Goal: Task Accomplishment & Management: Manage account settings

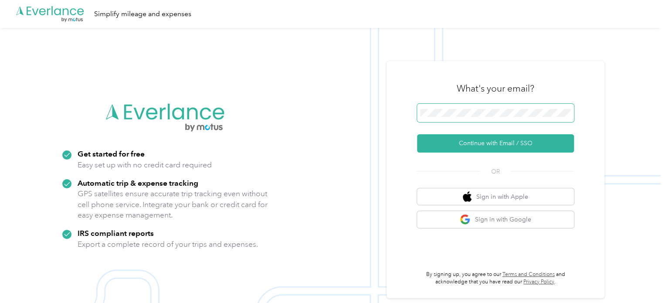
click at [443, 107] on span at bounding box center [495, 113] width 157 height 18
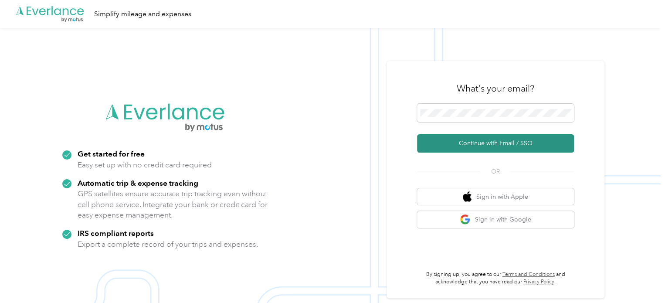
click at [493, 144] on button "Continue with Email / SSO" at bounding box center [495, 143] width 157 height 18
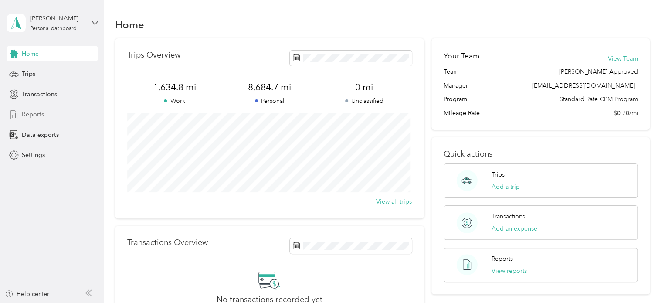
click at [37, 114] on span "Reports" at bounding box center [33, 114] width 22 height 9
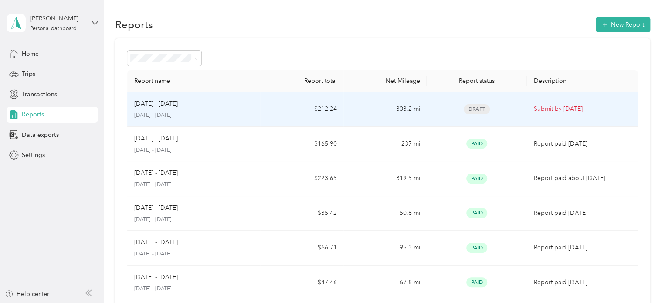
click at [507, 108] on div "Draft" at bounding box center [476, 109] width 86 height 10
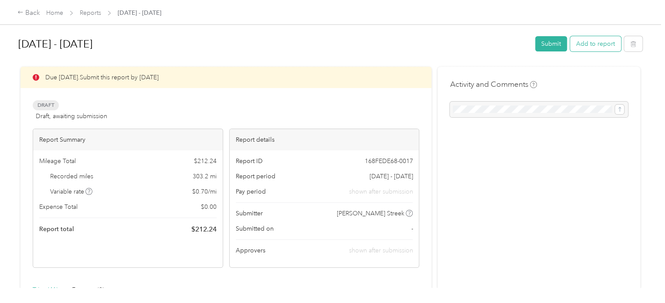
click at [591, 47] on button "Add to report" at bounding box center [595, 43] width 51 height 15
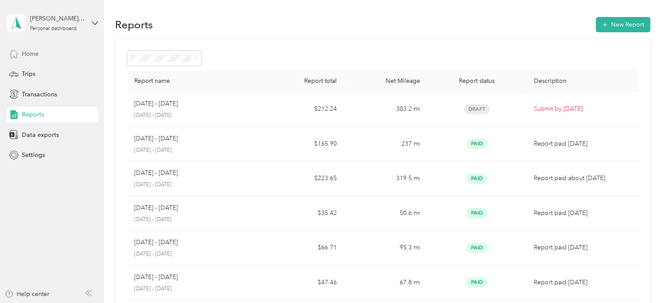
click at [26, 53] on span "Home" at bounding box center [30, 53] width 17 height 9
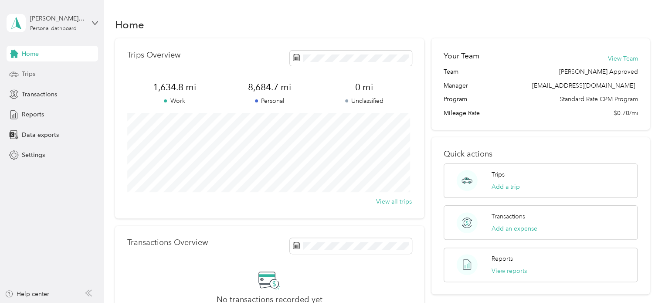
click at [41, 77] on div "Trips" at bounding box center [52, 74] width 91 height 16
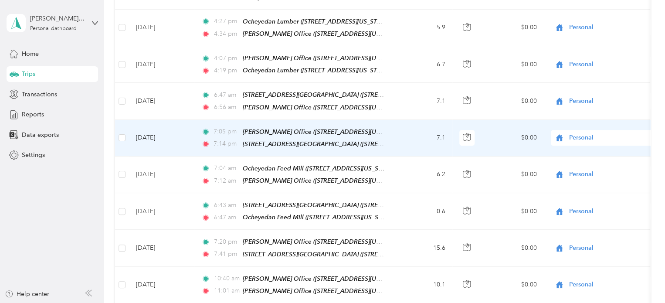
scroll to position [261, 0]
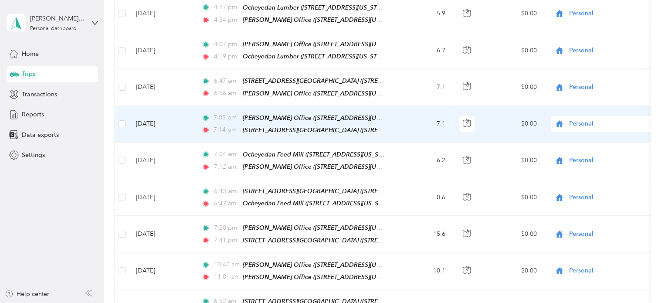
click at [574, 122] on span "Personal" at bounding box center [609, 124] width 80 height 10
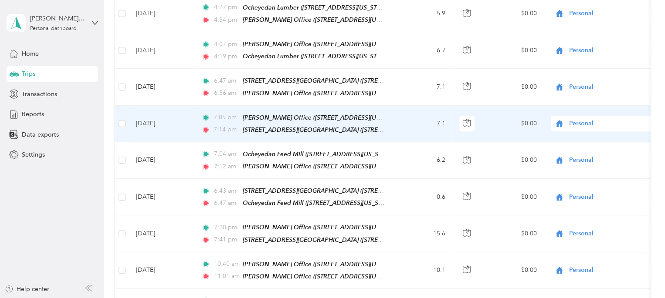
click at [575, 131] on span "Cooperative Farmers Elevator (CFE)" at bounding box center [623, 133] width 103 height 9
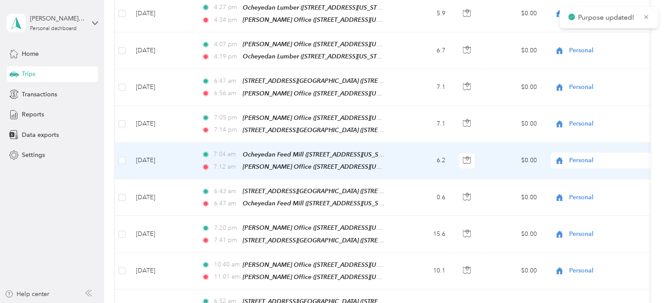
click at [578, 156] on span "Personal" at bounding box center [609, 161] width 80 height 10
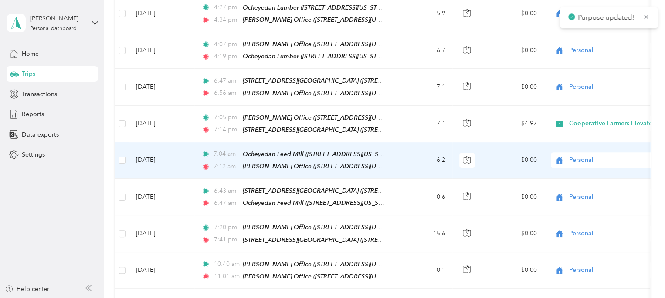
click at [580, 167] on span "Cooperative Farmers Elevator (CFE)" at bounding box center [623, 169] width 103 height 9
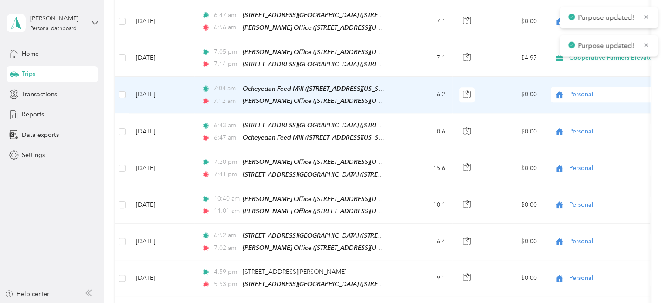
scroll to position [349, 0]
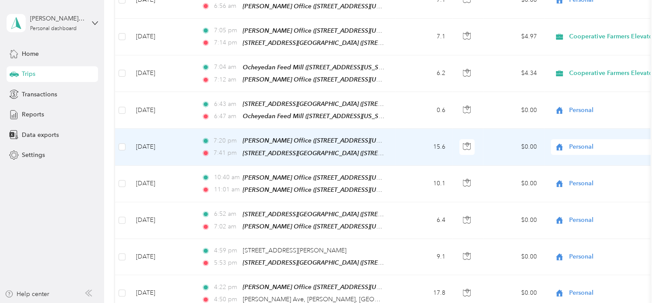
click at [582, 142] on span "Personal" at bounding box center [609, 147] width 80 height 10
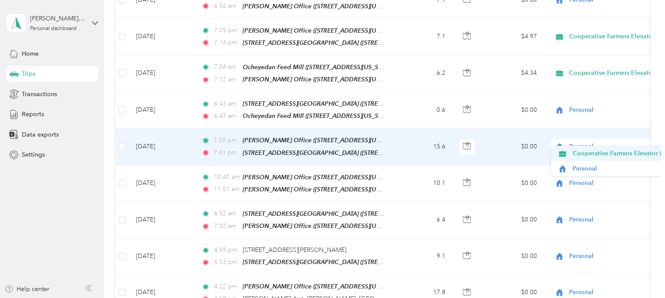
click at [586, 155] on span "Cooperative Farmers Elevator (CFE)" at bounding box center [623, 153] width 103 height 9
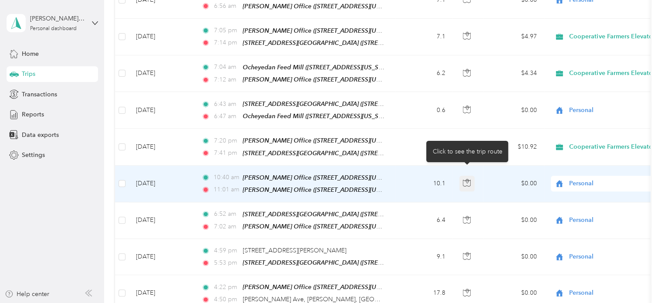
click at [464, 179] on icon "button" at bounding box center [467, 183] width 8 height 8
click at [584, 179] on span "Personal" at bounding box center [609, 184] width 80 height 10
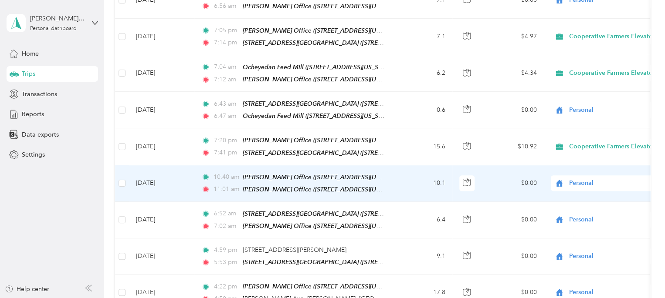
click at [584, 186] on span "Cooperative Farmers Elevator (CFE)" at bounding box center [623, 188] width 103 height 9
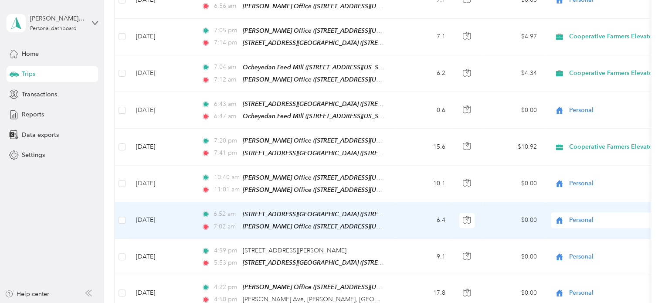
click at [579, 215] on span "Personal" at bounding box center [609, 220] width 80 height 10
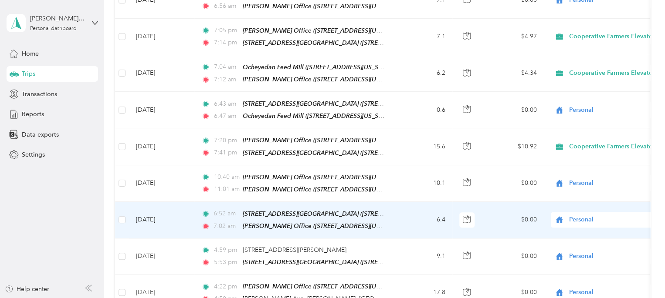
click at [581, 225] on span "Cooperative Farmers Elevator (CFE)" at bounding box center [623, 225] width 103 height 9
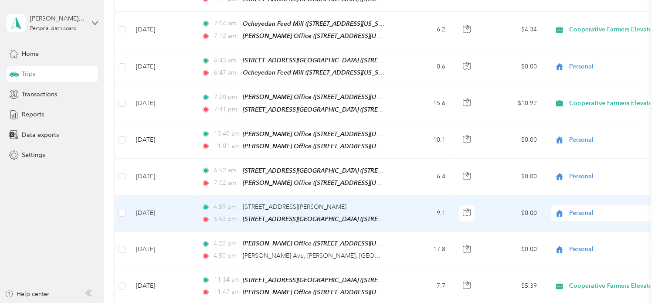
scroll to position [436, 0]
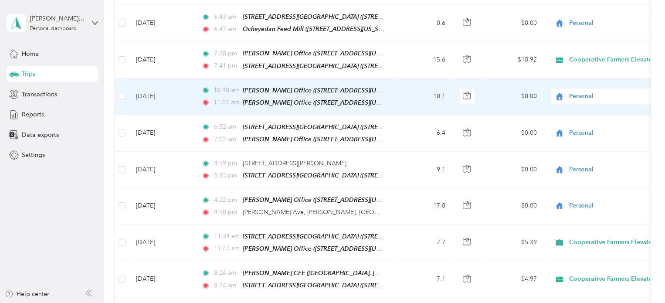
click at [586, 91] on span "Personal" at bounding box center [609, 96] width 80 height 10
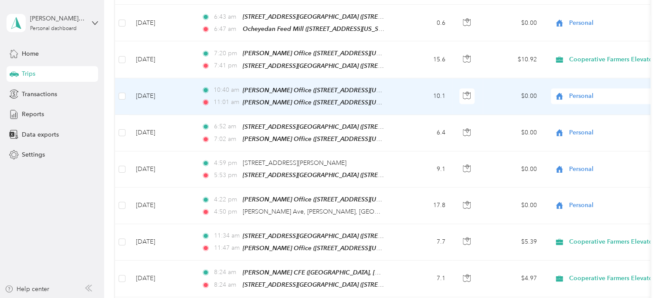
click at [579, 104] on li "Cooperative Farmers Elevator (CFE)" at bounding box center [616, 102] width 131 height 15
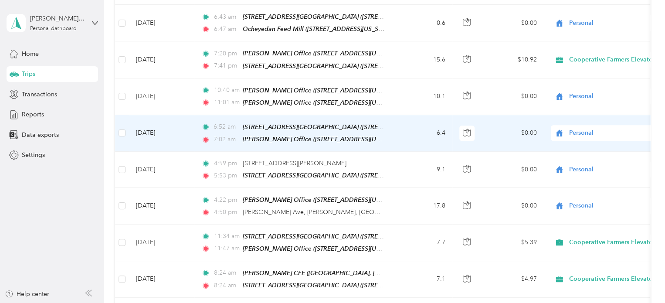
click at [579, 128] on span "Personal" at bounding box center [609, 133] width 80 height 10
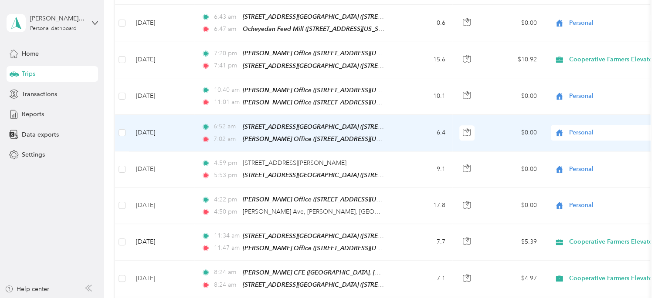
click at [583, 134] on span "Cooperative Farmers Elevator (CFE)" at bounding box center [623, 138] width 103 height 9
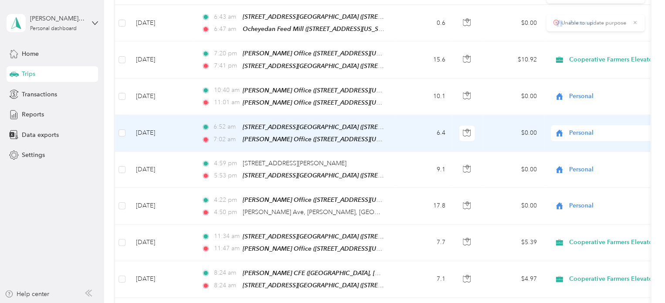
click at [580, 128] on span "Personal" at bounding box center [609, 133] width 80 height 10
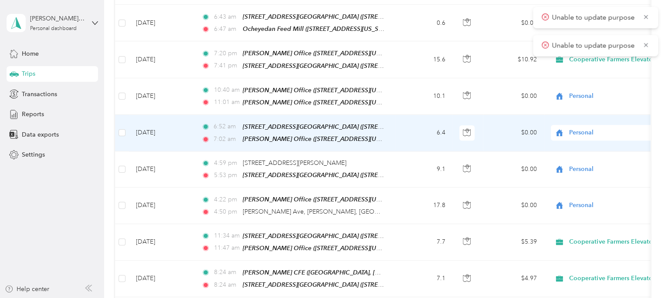
click at [581, 137] on span "Cooperative Farmers Elevator (CFE)" at bounding box center [623, 138] width 103 height 9
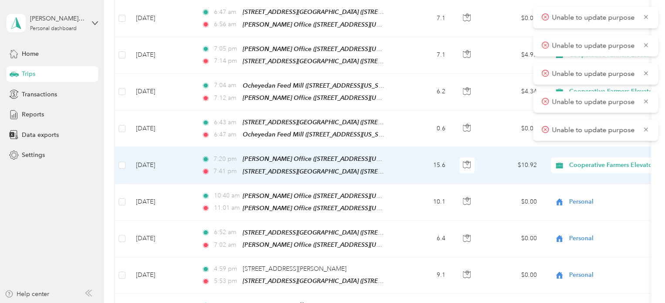
scroll to position [349, 0]
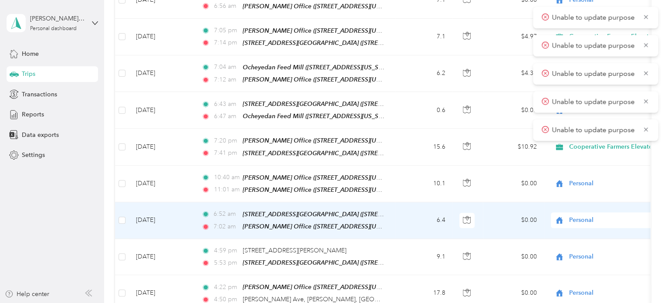
click at [585, 215] on span "Personal" at bounding box center [609, 220] width 80 height 10
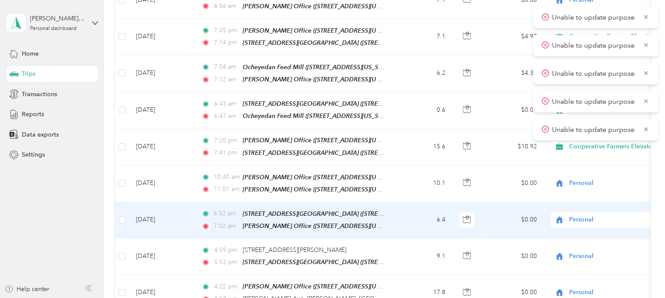
click at [585, 221] on span "Cooperative Farmers Elevator (CFE)" at bounding box center [623, 225] width 103 height 9
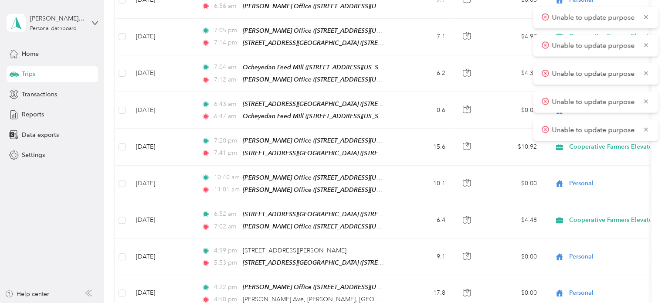
scroll to position [305, 0]
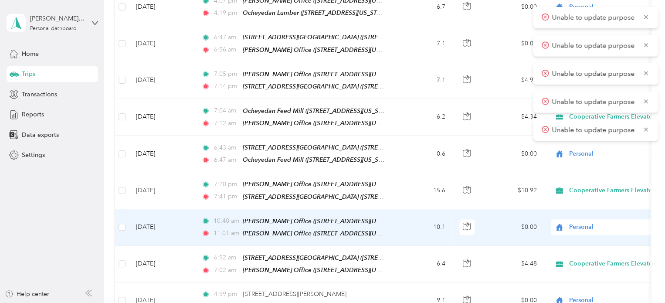
click at [577, 222] on span "Personal" at bounding box center [609, 227] width 80 height 10
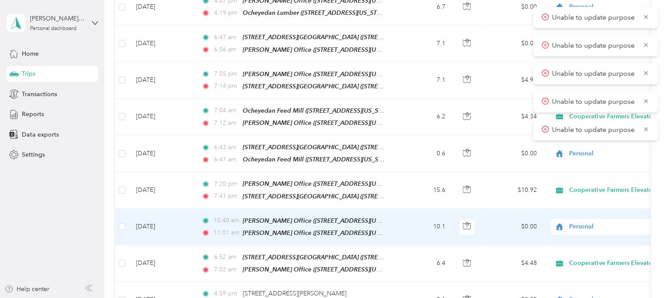
click at [589, 231] on span "Cooperative Farmers Elevator (CFE)" at bounding box center [623, 230] width 103 height 9
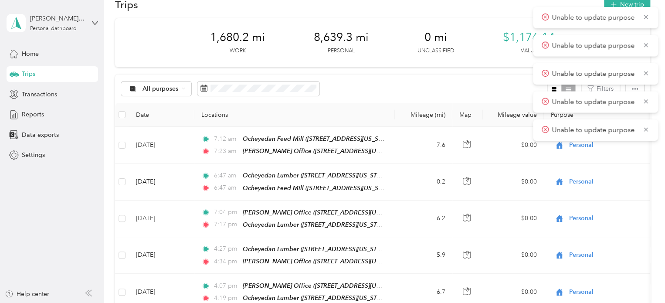
scroll to position [0, 0]
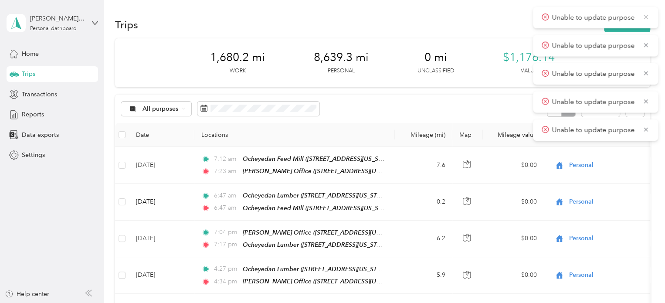
click at [645, 15] on icon at bounding box center [645, 17] width 7 height 8
click at [647, 16] on icon at bounding box center [645, 17] width 7 height 8
click at [645, 16] on icon at bounding box center [645, 17] width 7 height 8
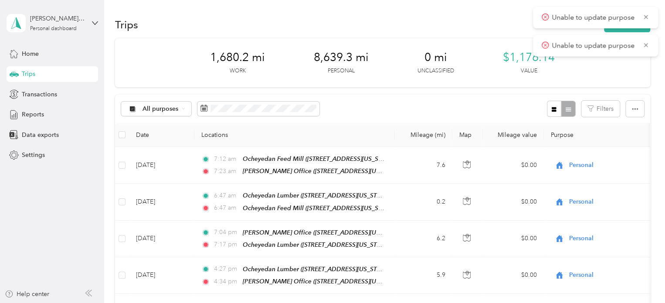
click at [645, 15] on icon at bounding box center [645, 17] width 7 height 8
click at [37, 110] on span "Reports" at bounding box center [33, 114] width 22 height 9
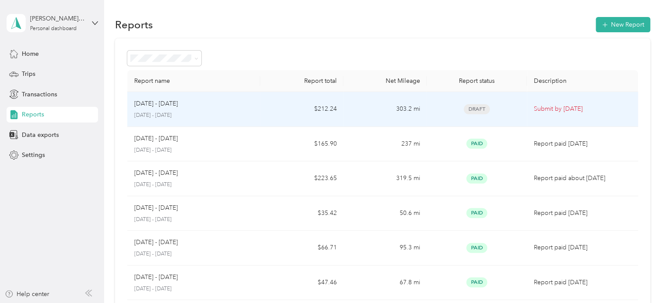
click at [559, 108] on p "Submit by Oct. 3, 2025" at bounding box center [582, 109] width 97 height 10
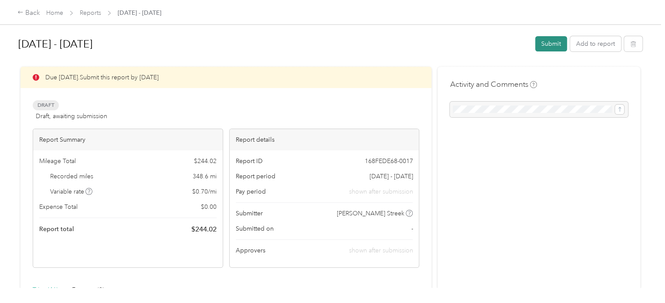
click at [554, 45] on button "Submit" at bounding box center [551, 43] width 32 height 15
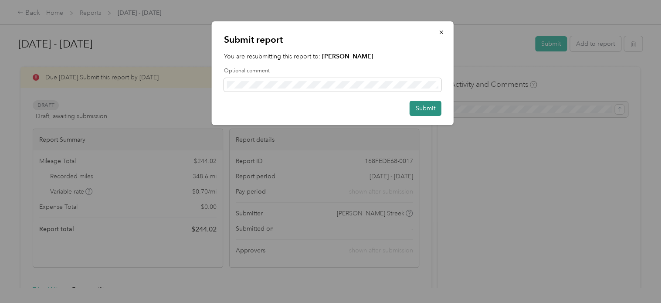
click at [423, 108] on button "Submit" at bounding box center [425, 108] width 32 height 15
